Goal: Transaction & Acquisition: Purchase product/service

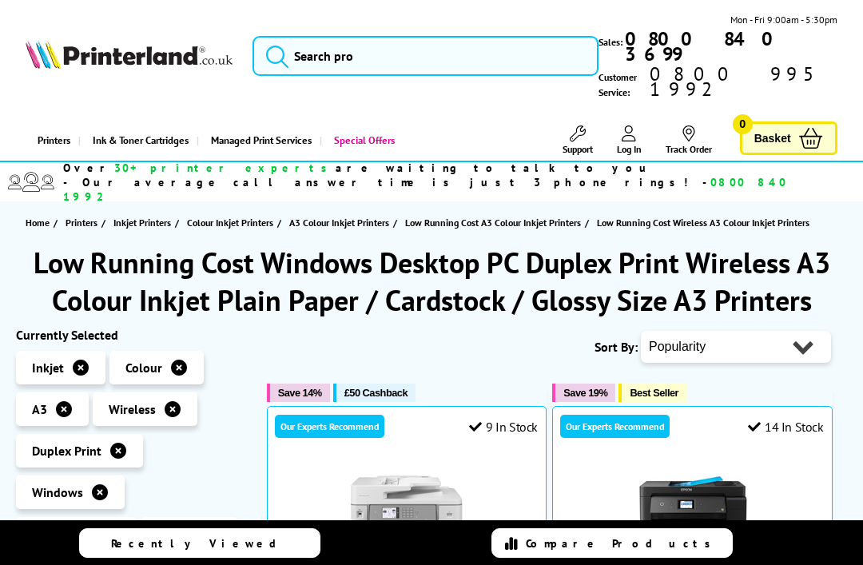
scroll to position [460, 0]
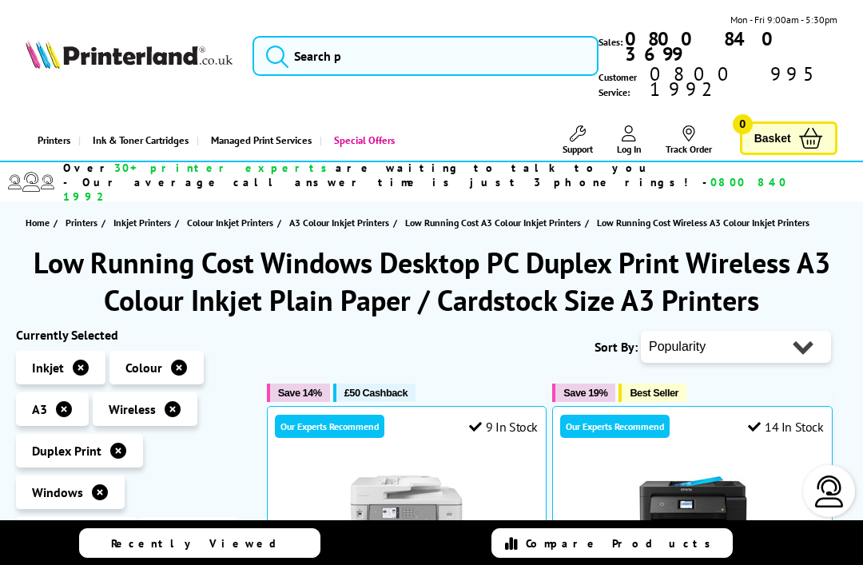
scroll to position [460, 0]
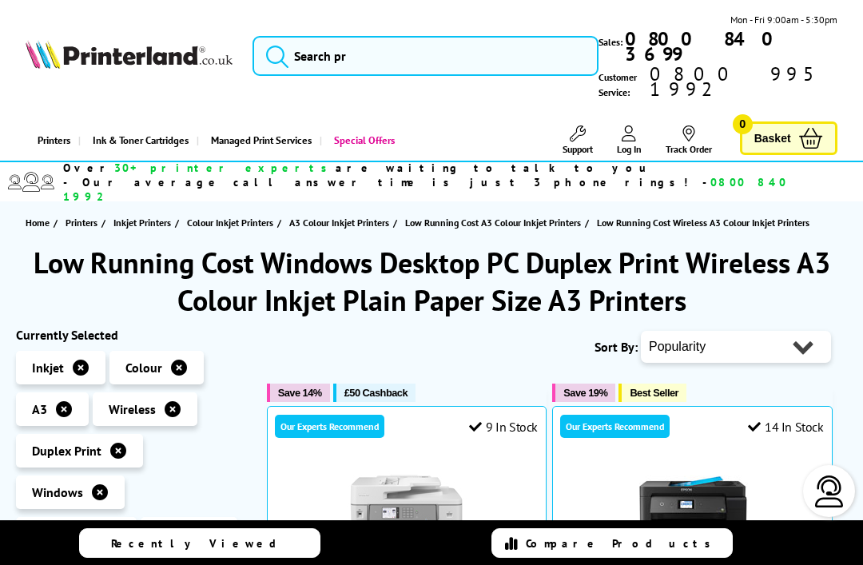
scroll to position [339, 0]
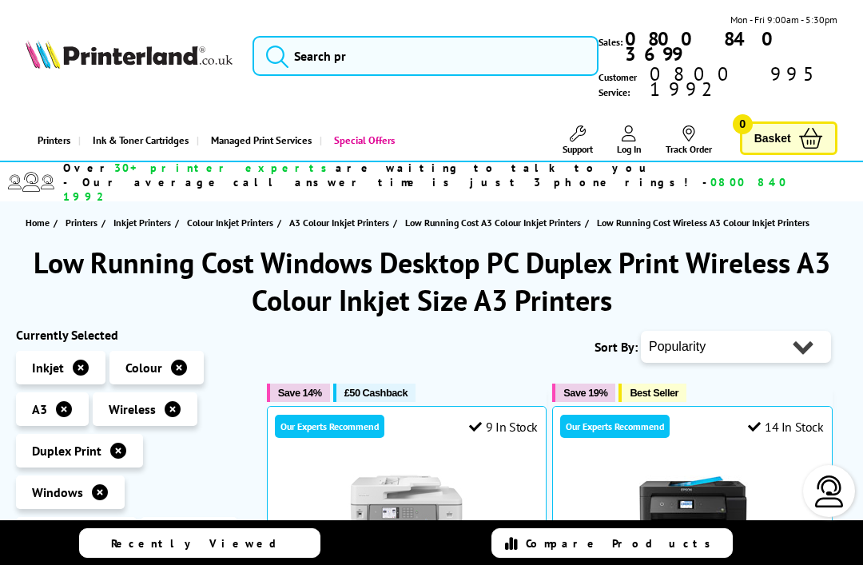
scroll to position [339, 0]
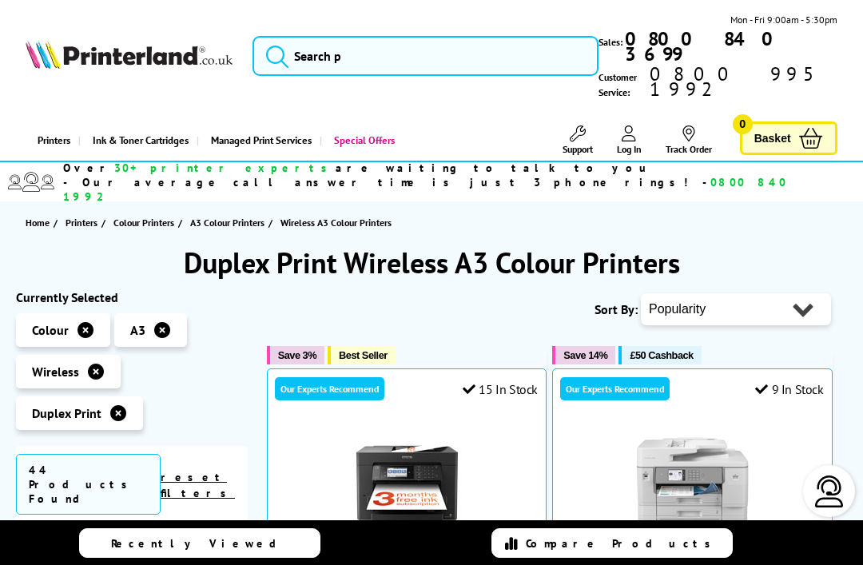
scroll to position [339, 0]
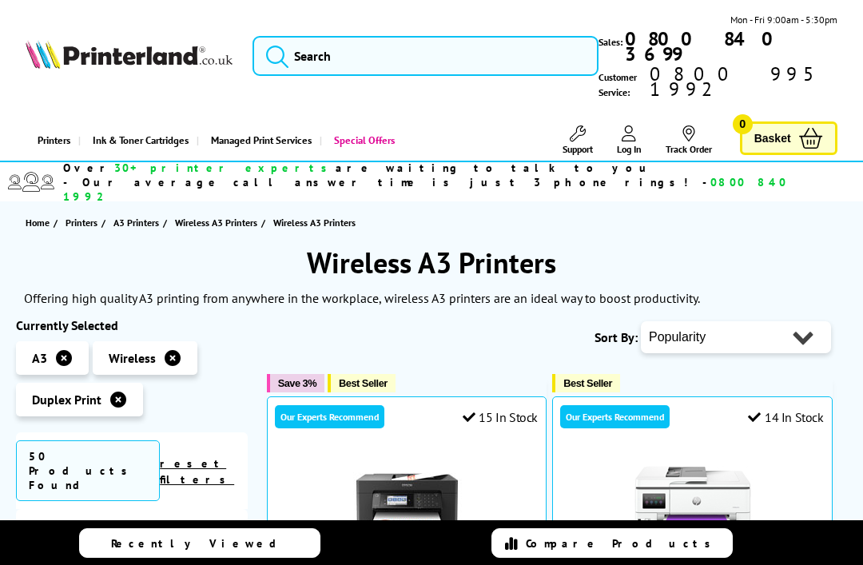
scroll to position [339, 0]
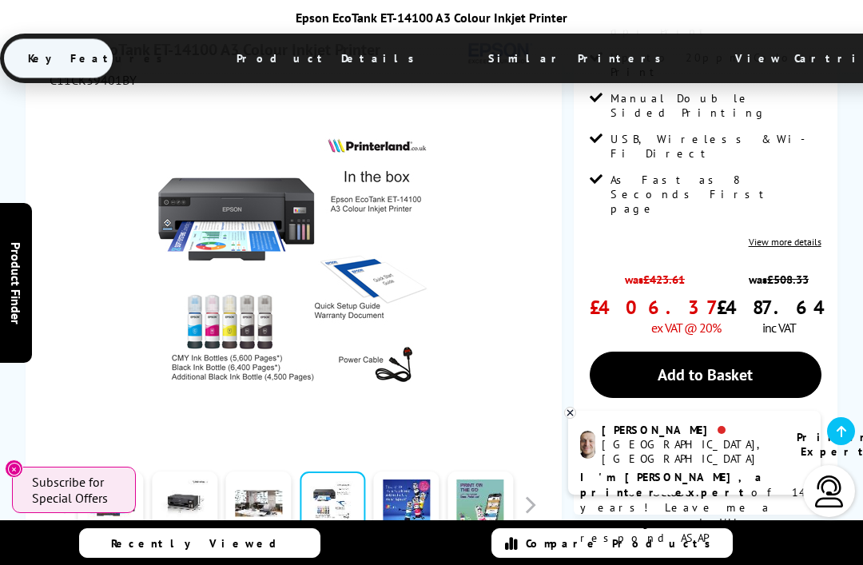
scroll to position [425, 0]
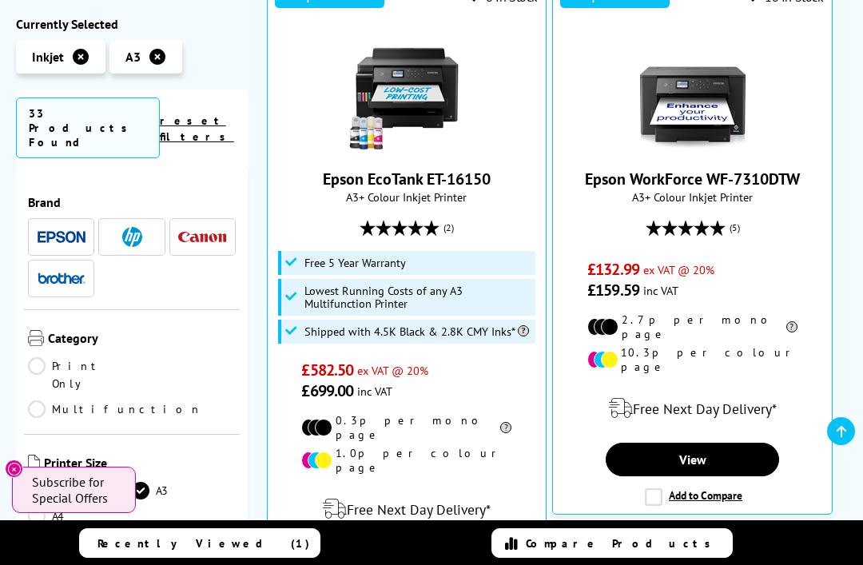
scroll to position [1056, 0]
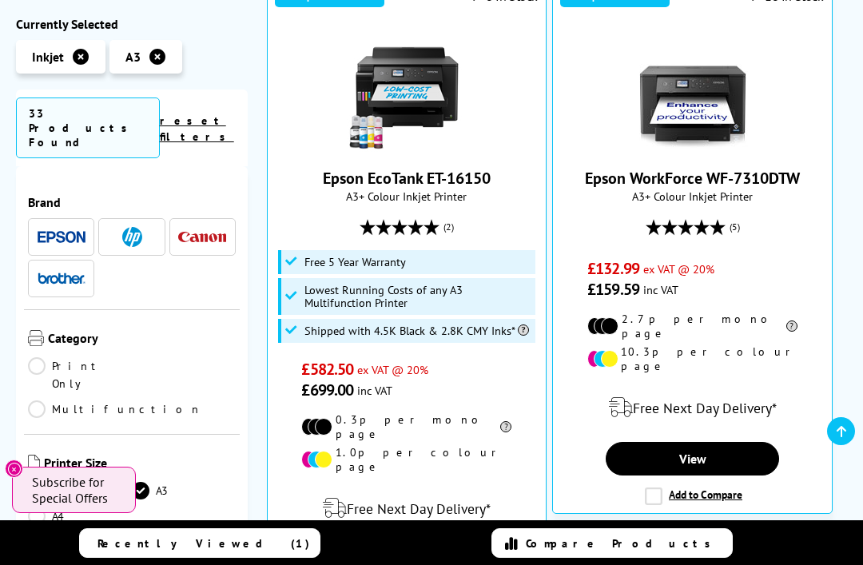
click at [734, 442] on link "View" at bounding box center [692, 459] width 173 height 34
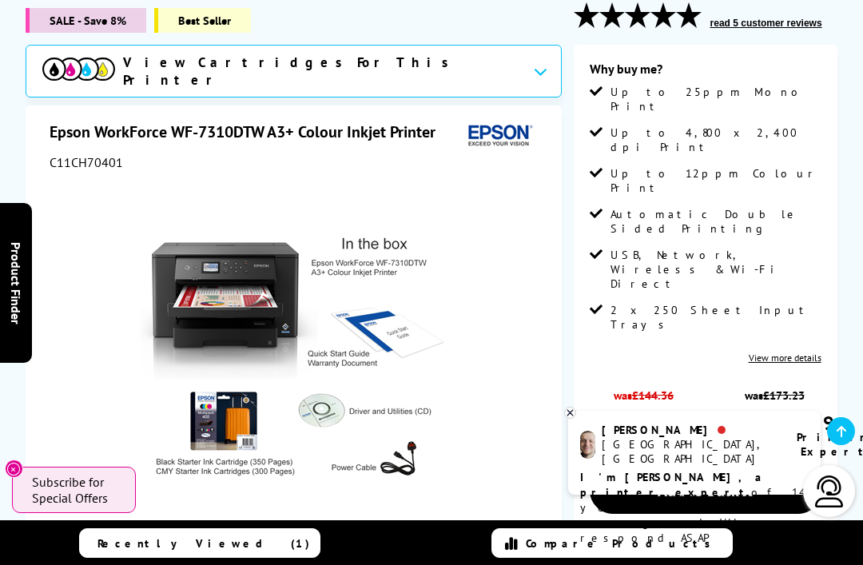
scroll to position [249, 0]
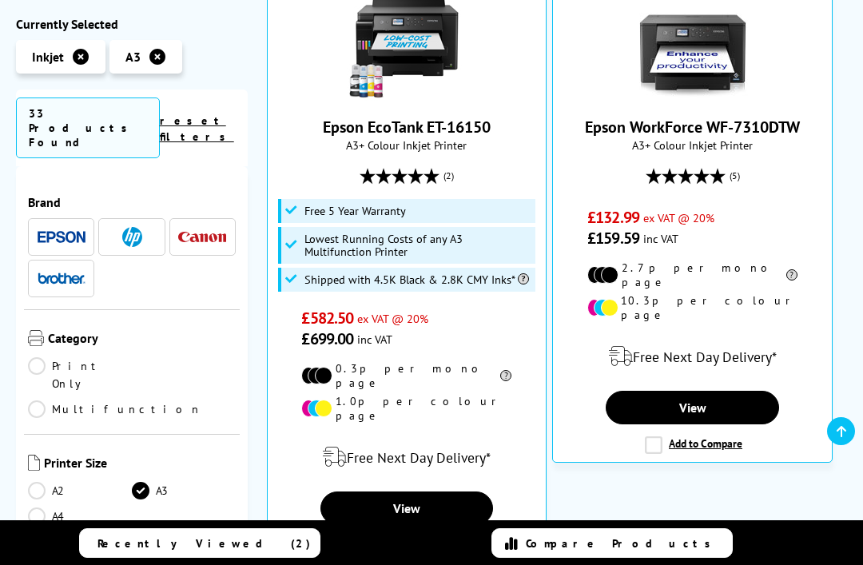
scroll to position [1108, 0]
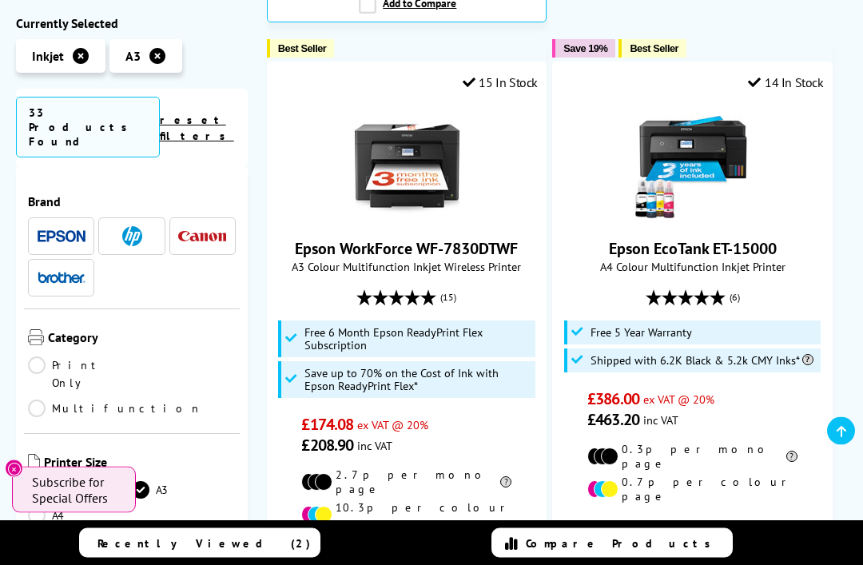
scroll to position [1649, 0]
